Goal: Transaction & Acquisition: Obtain resource

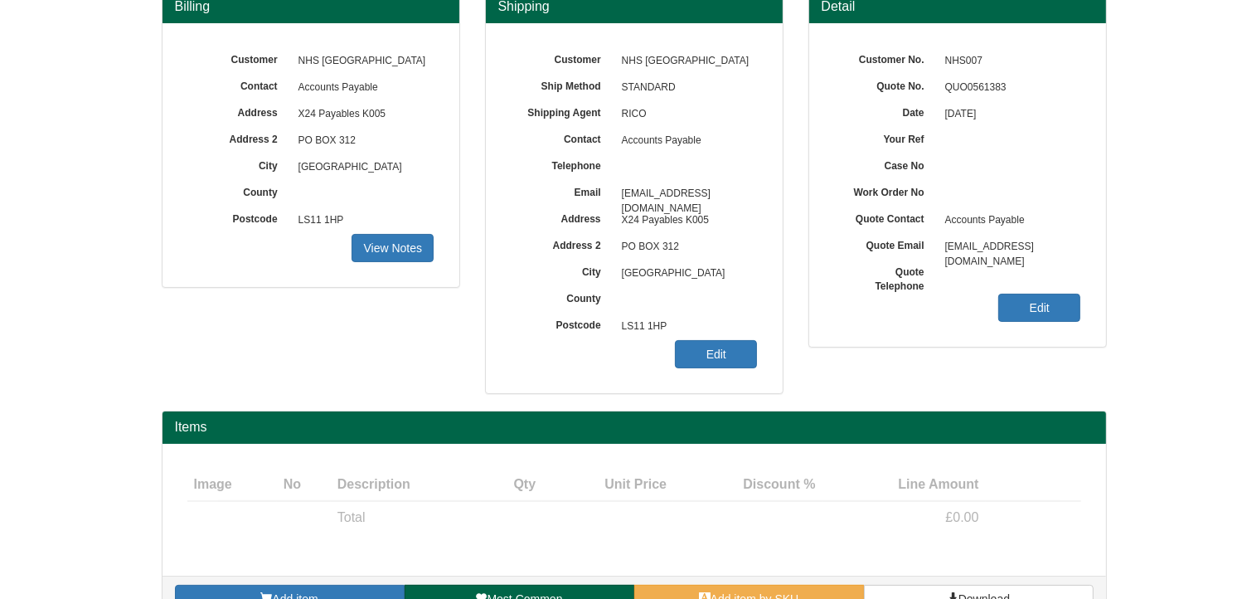
scroll to position [206, 0]
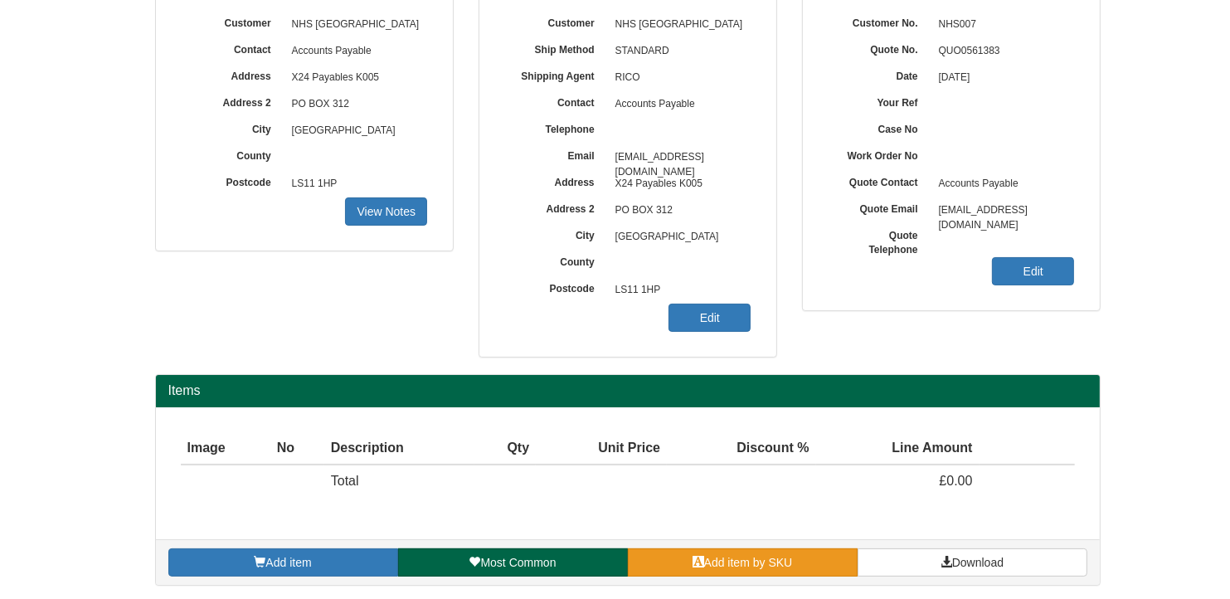
click at [795, 558] on link "Add item by SKU" at bounding box center [743, 562] width 230 height 28
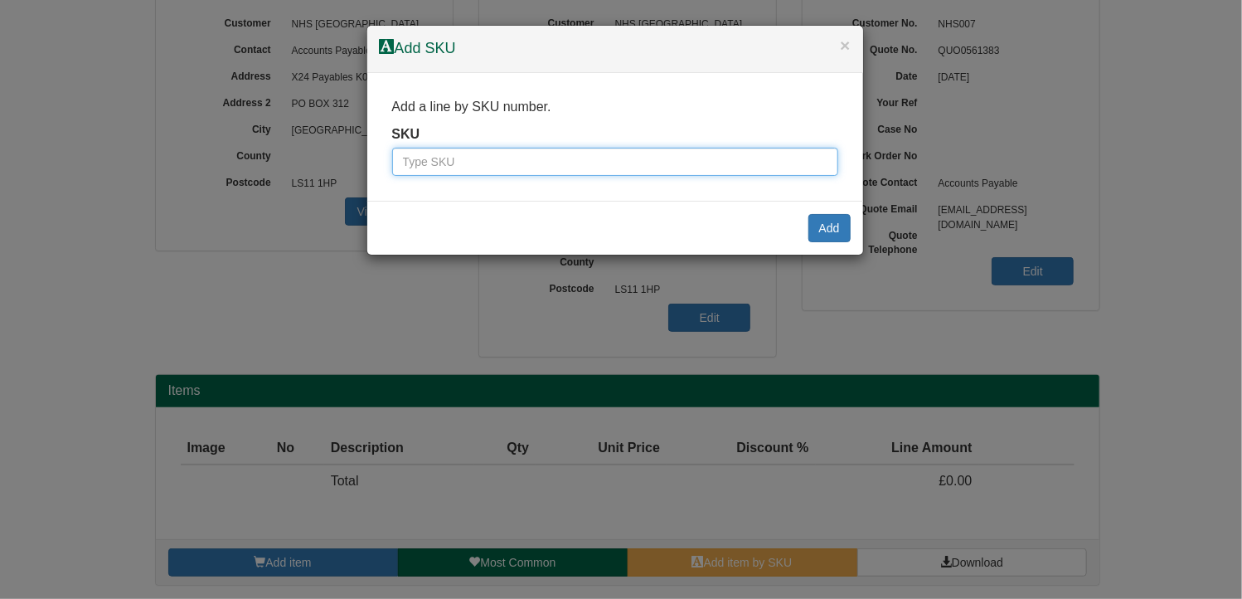
click at [525, 171] on input "text" at bounding box center [615, 162] width 446 height 28
type input "2333023"
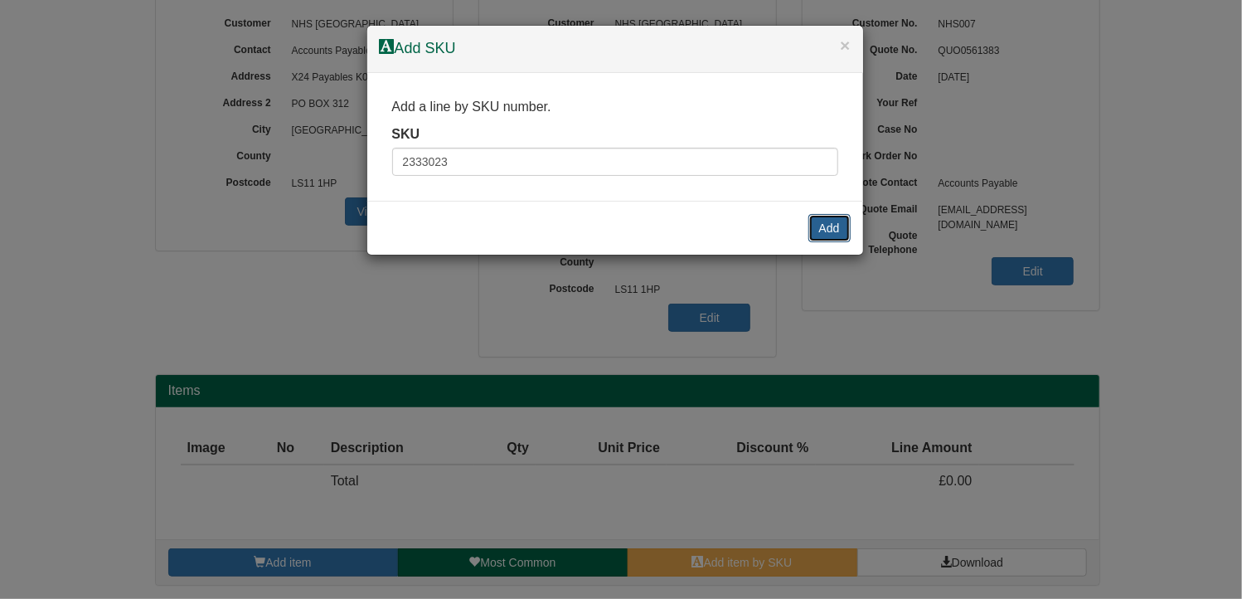
click at [833, 229] on button "Add" at bounding box center [829, 228] width 42 height 28
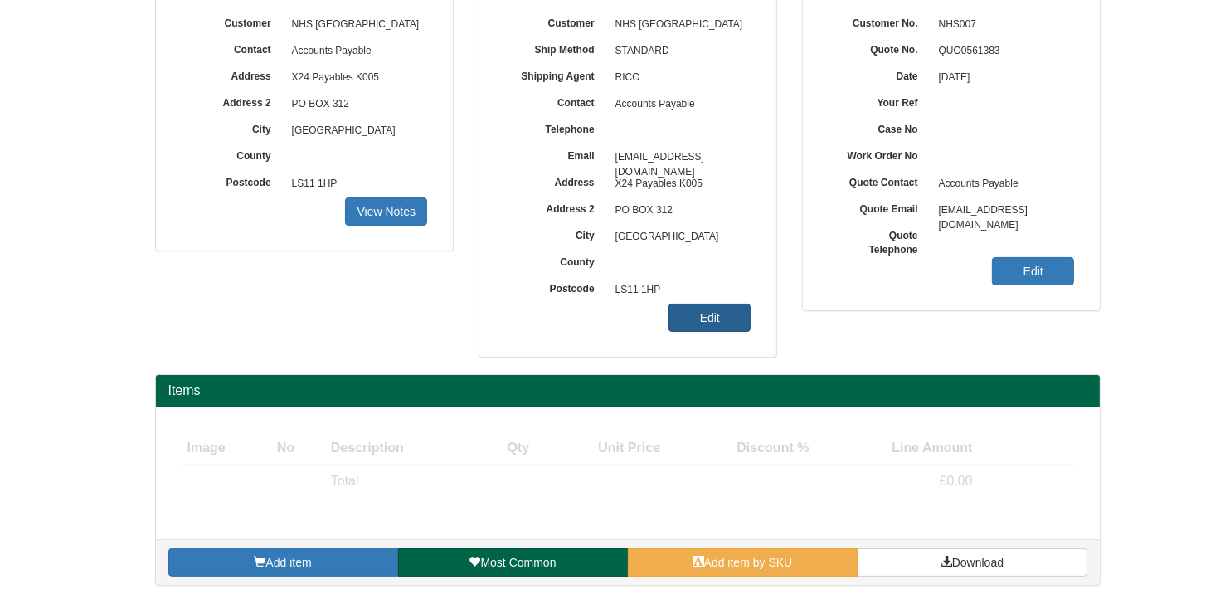
click at [726, 318] on link "Edit" at bounding box center [709, 317] width 82 height 28
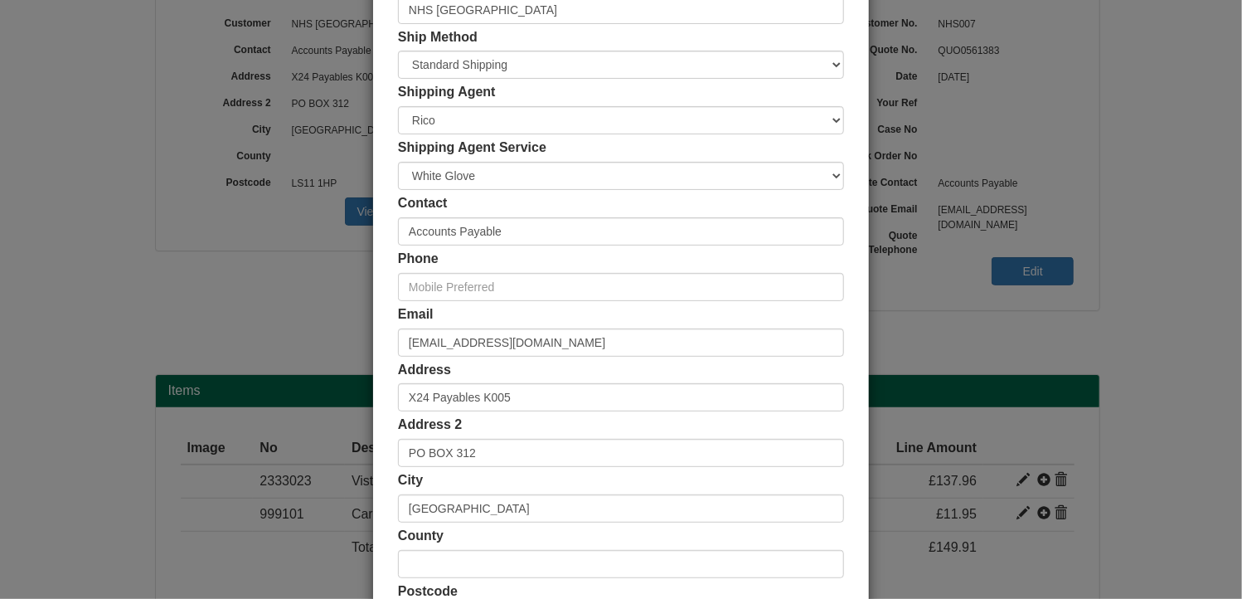
scroll to position [249, 0]
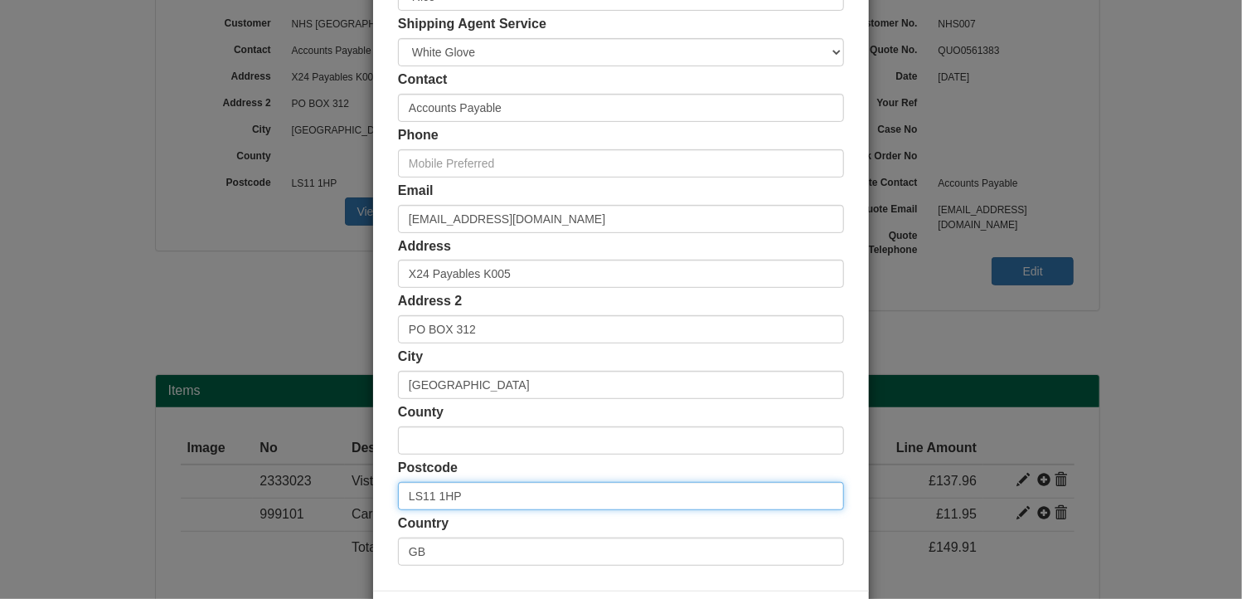
drag, startPoint x: 495, startPoint y: 493, endPoint x: 262, endPoint y: 497, distance: 233.0
click at [259, 495] on div "× Shipping Customer Name NHS [GEOGRAPHIC_DATA] Ship Method Free of Charge £5 Fl…" at bounding box center [621, 299] width 1242 height 599
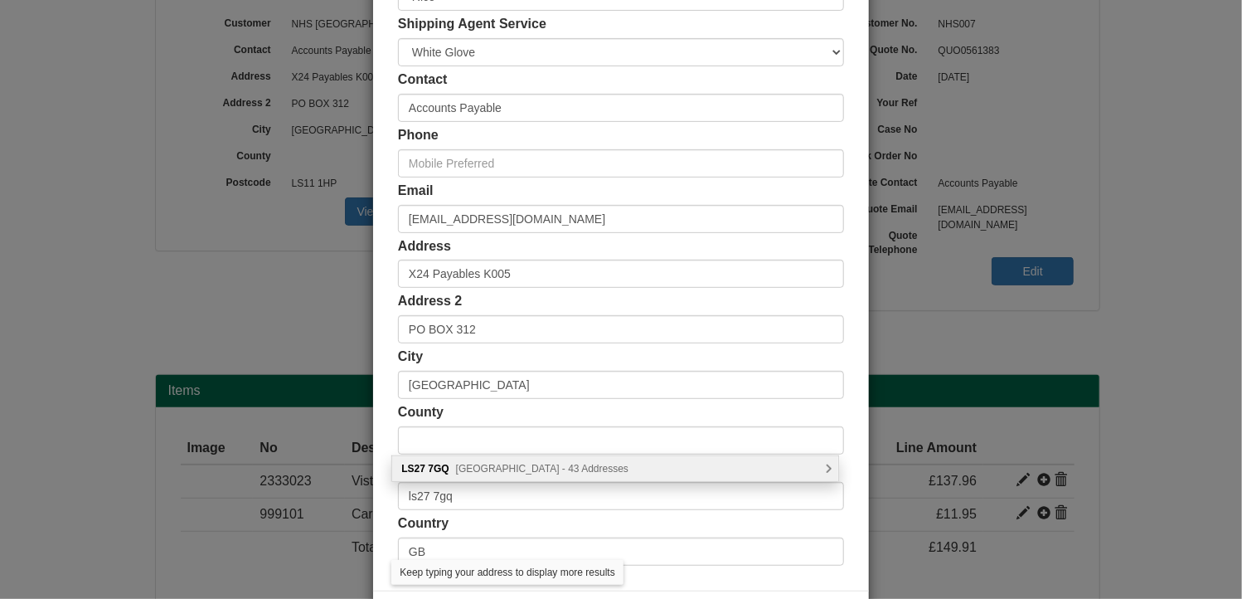
click at [458, 470] on span "Mozart Way, Leeds - 43 Addresses" at bounding box center [542, 469] width 172 height 12
type input "LS27 7GQ"
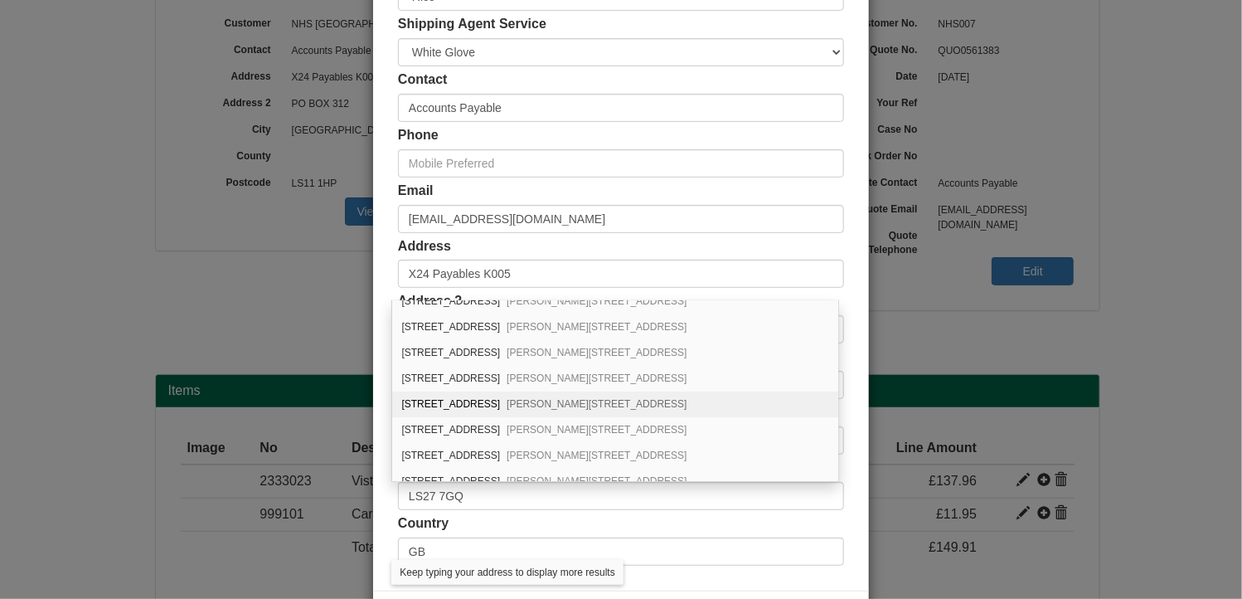
scroll to position [166, 0]
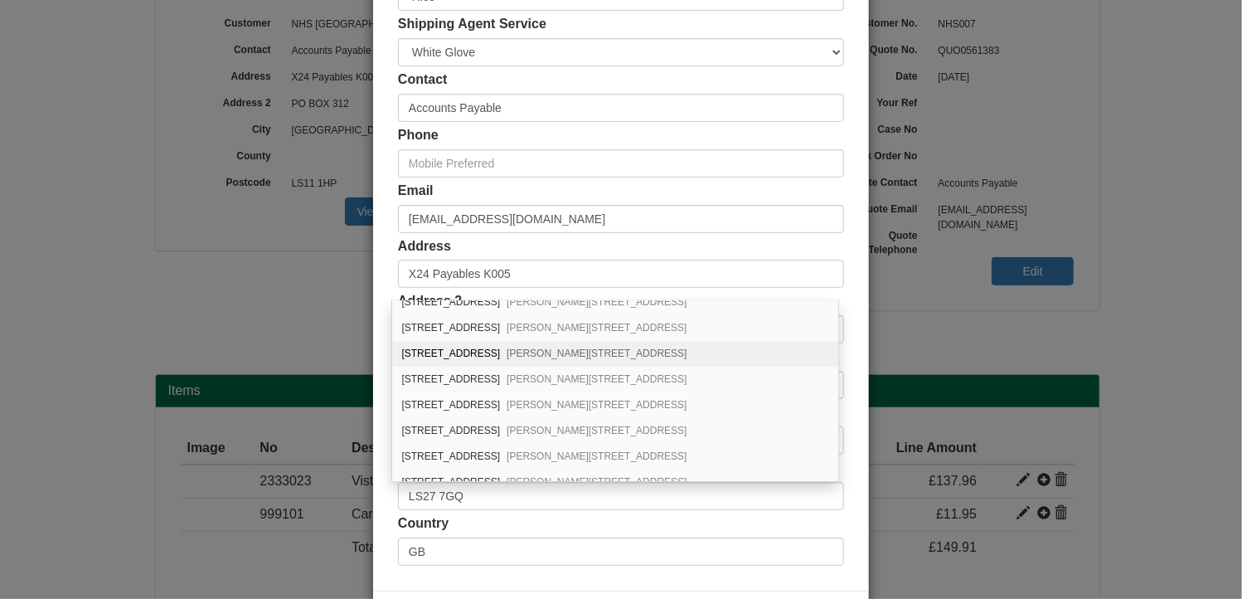
click at [435, 349] on div "9 Mozart Way Churwell, Morley, Leeds, LS27 7GQ" at bounding box center [615, 354] width 446 height 26
type input "[STREET_ADDRESS][PERSON_NAME]"
type input "[PERSON_NAME]"
type input "[GEOGRAPHIC_DATA]"
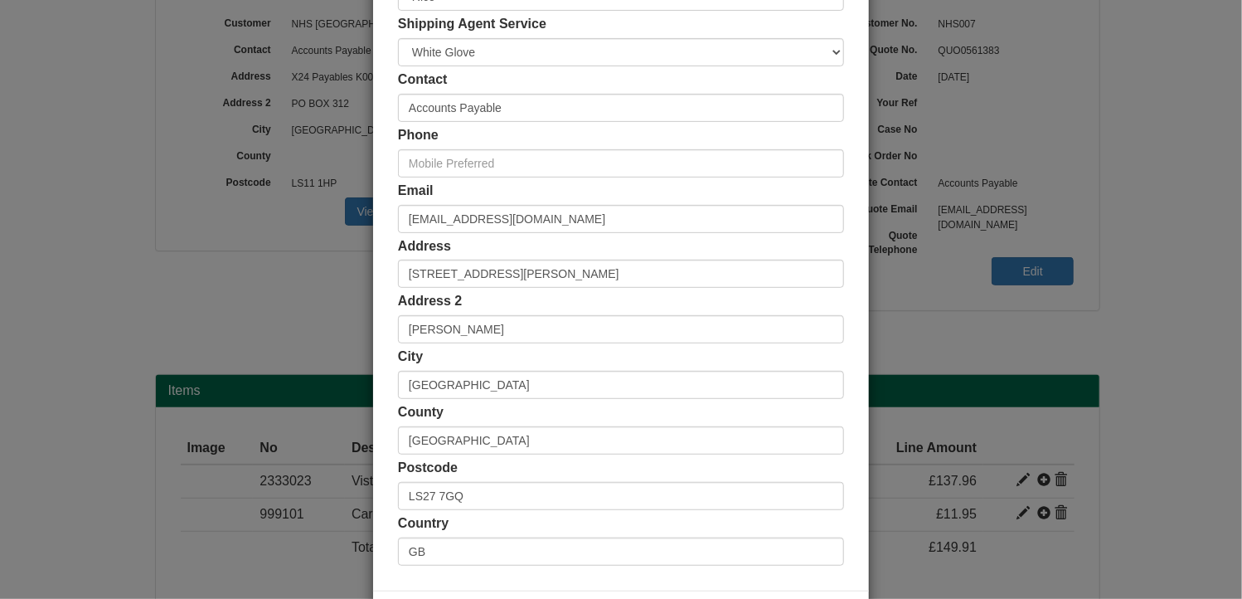
scroll to position [318, 0]
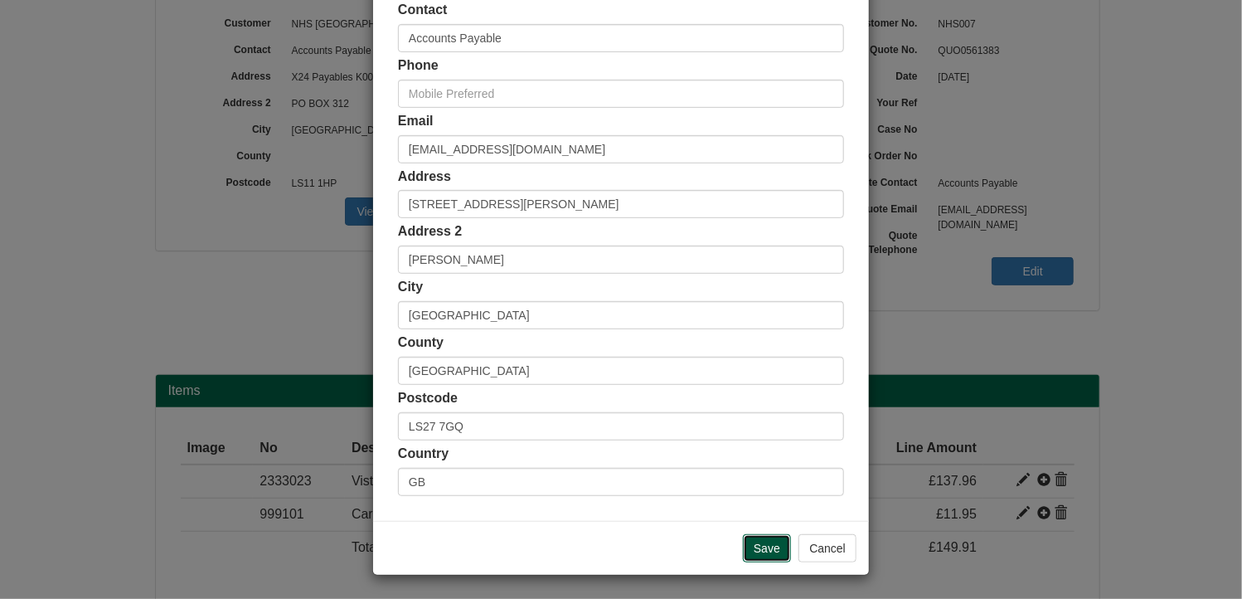
click at [766, 543] on input "Save" at bounding box center [767, 548] width 48 height 28
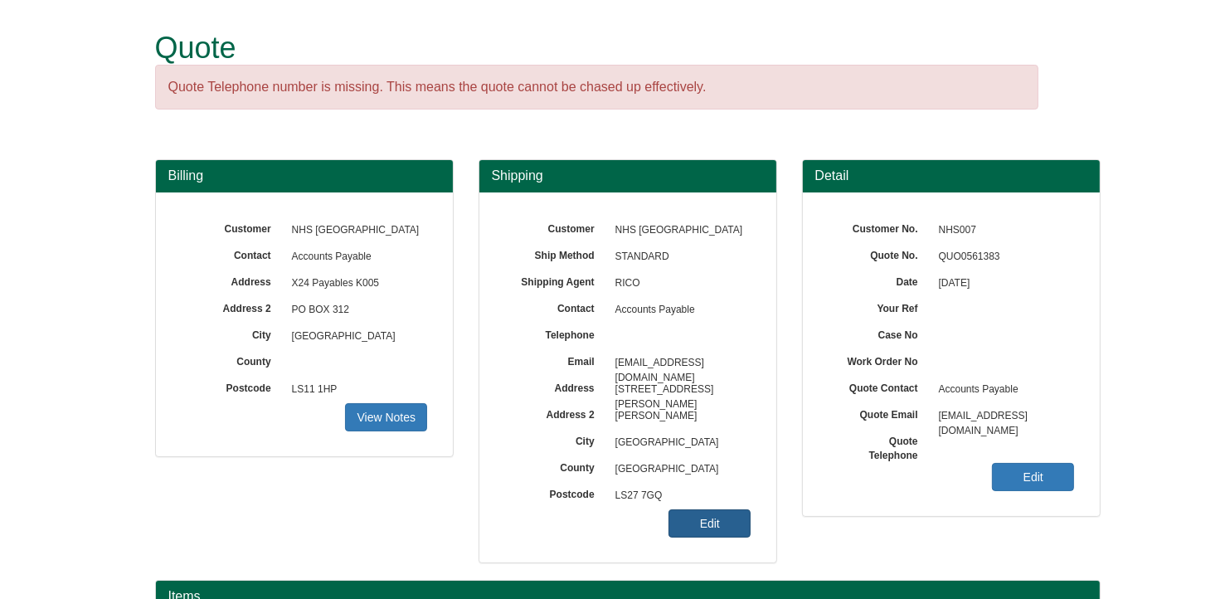
click at [707, 524] on link "Edit" at bounding box center [709, 523] width 82 height 28
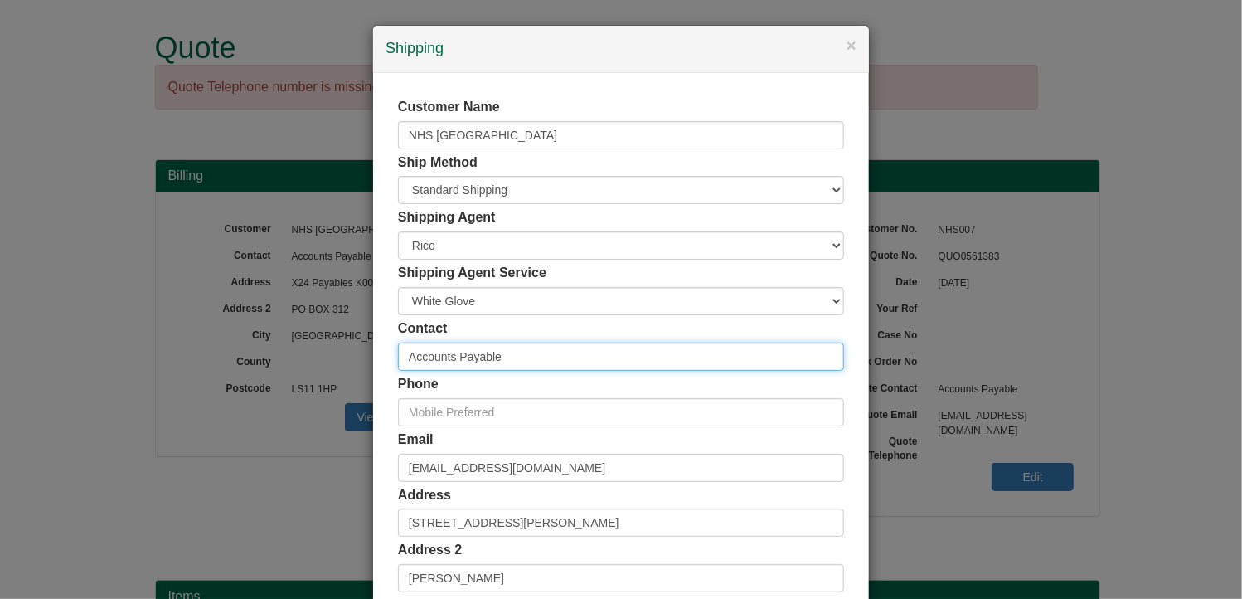
drag, startPoint x: 361, startPoint y: 342, endPoint x: 318, endPoint y: 341, distance: 43.1
click at [318, 341] on div "× Shipping Customer Name NHS [GEOGRAPHIC_DATA] Ship Method Free of Charge £5 Fl…" at bounding box center [621, 299] width 1242 height 599
type input "[PERSON_NAME]"
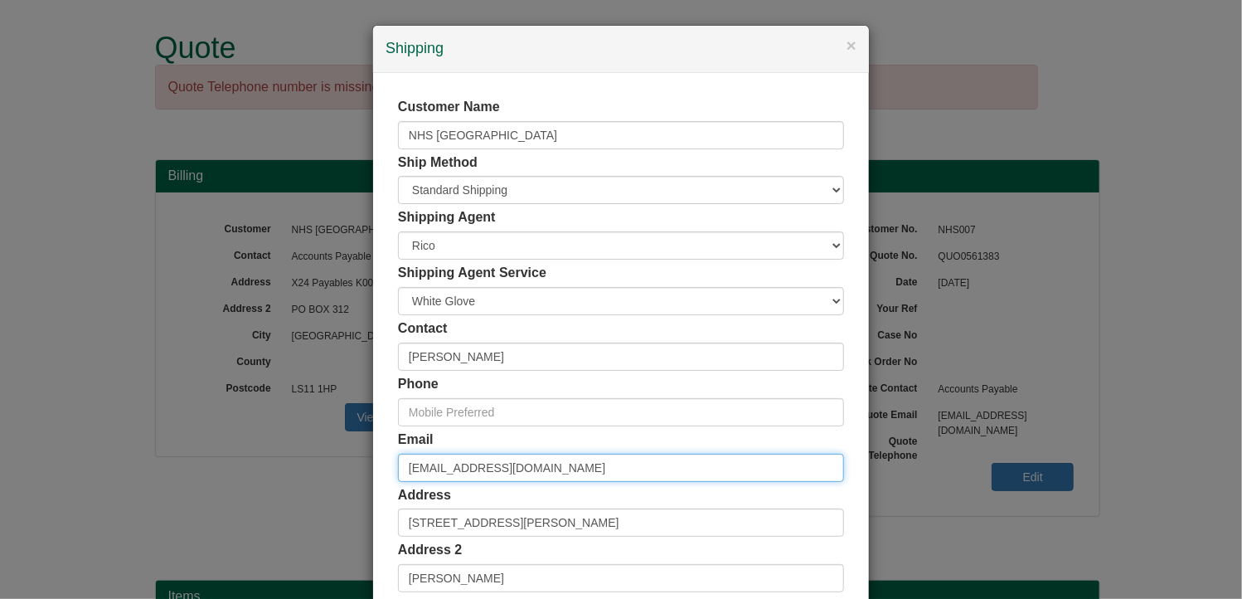
drag, startPoint x: 537, startPoint y: 469, endPoint x: 246, endPoint y: 468, distance: 291.0
click at [246, 468] on div "× Shipping Customer Name NHS [GEOGRAPHIC_DATA] Ship Method Free of Charge £5 Fl…" at bounding box center [621, 299] width 1242 height 599
type input "f"
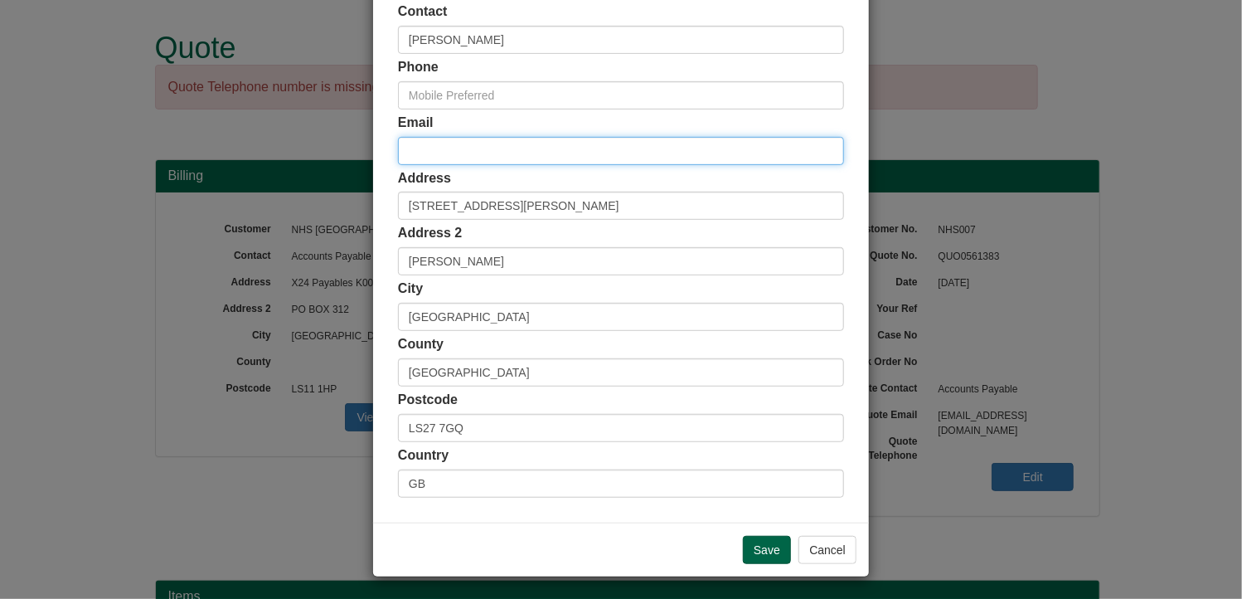
scroll to position [318, 0]
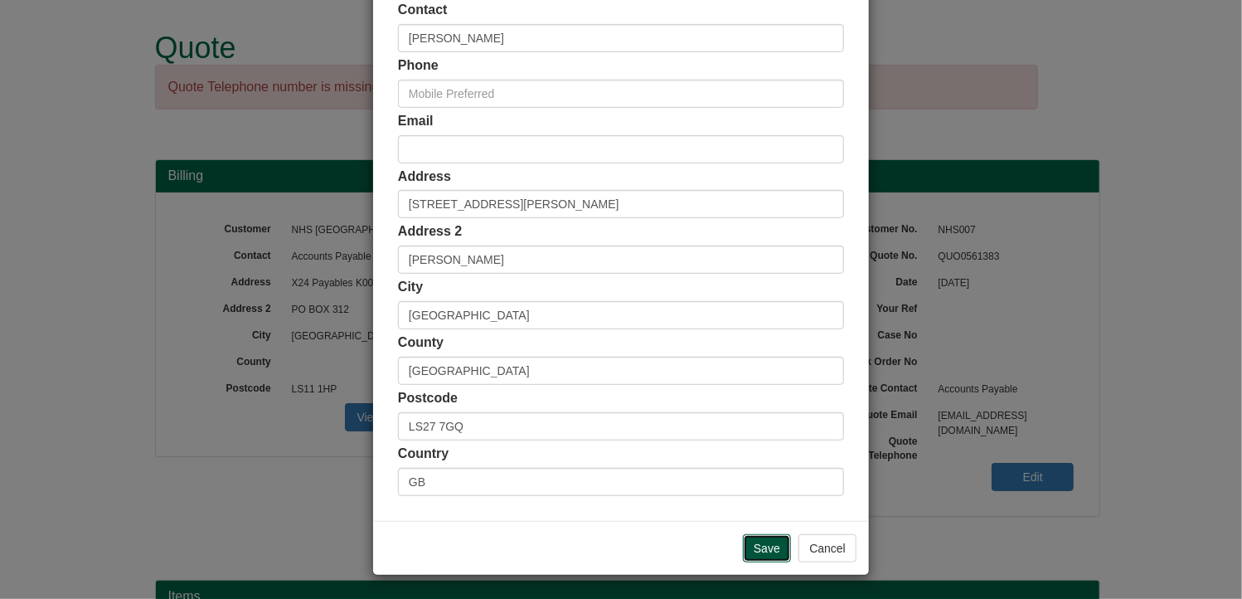
click at [763, 548] on input "Save" at bounding box center [767, 548] width 48 height 28
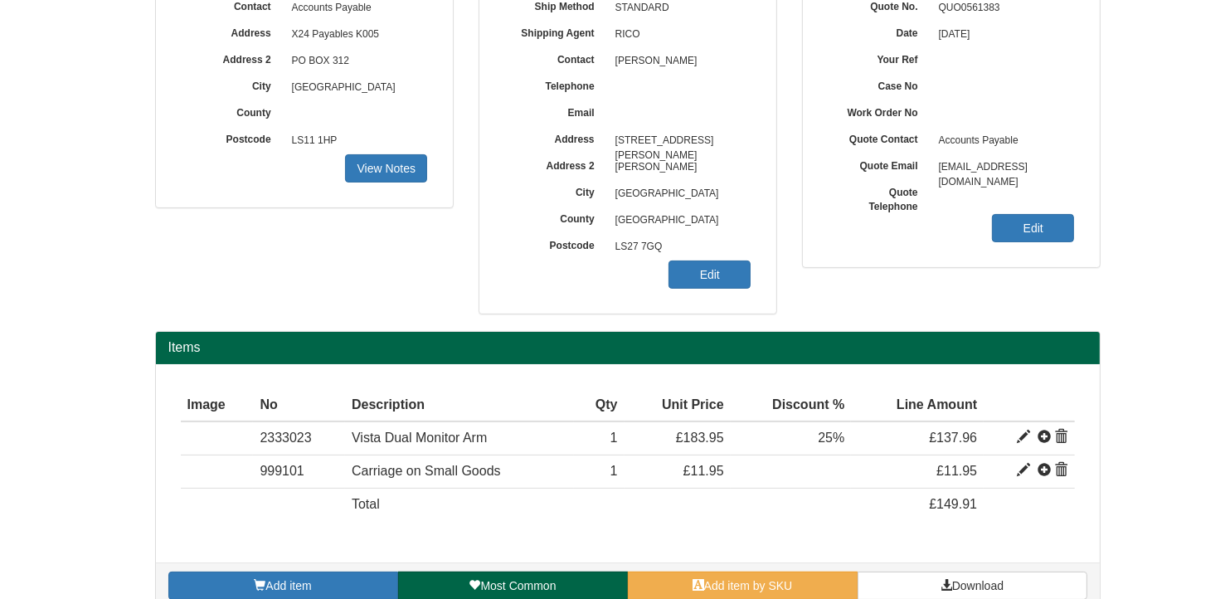
scroll to position [272, 0]
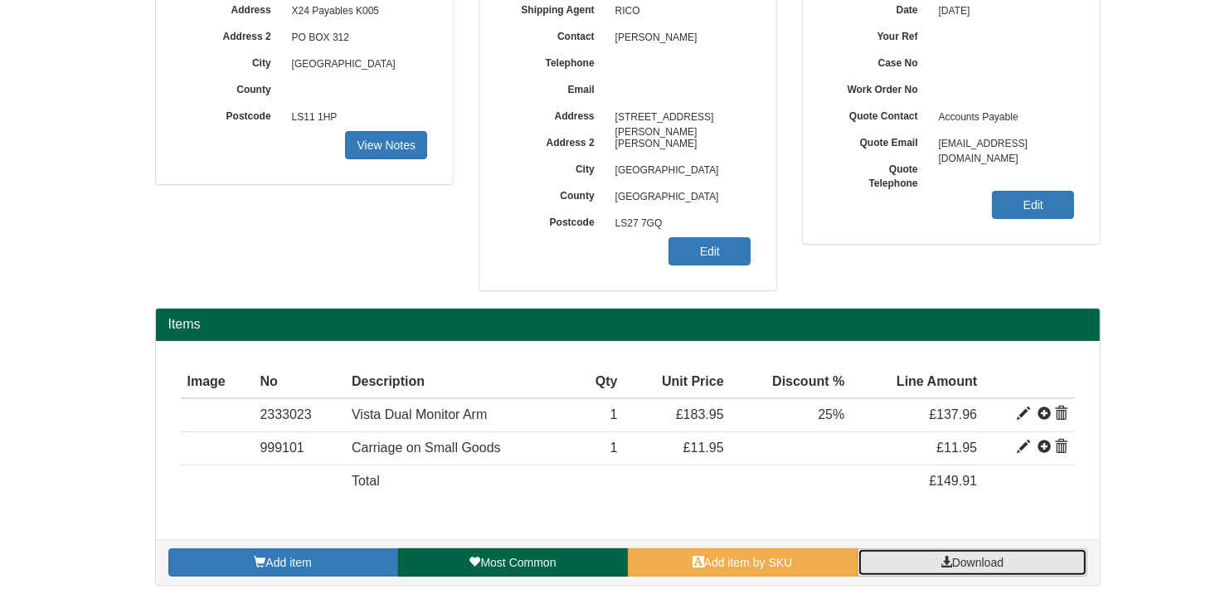
click at [976, 561] on span "Download" at bounding box center [977, 562] width 51 height 13
